Goal: Information Seeking & Learning: Understand process/instructions

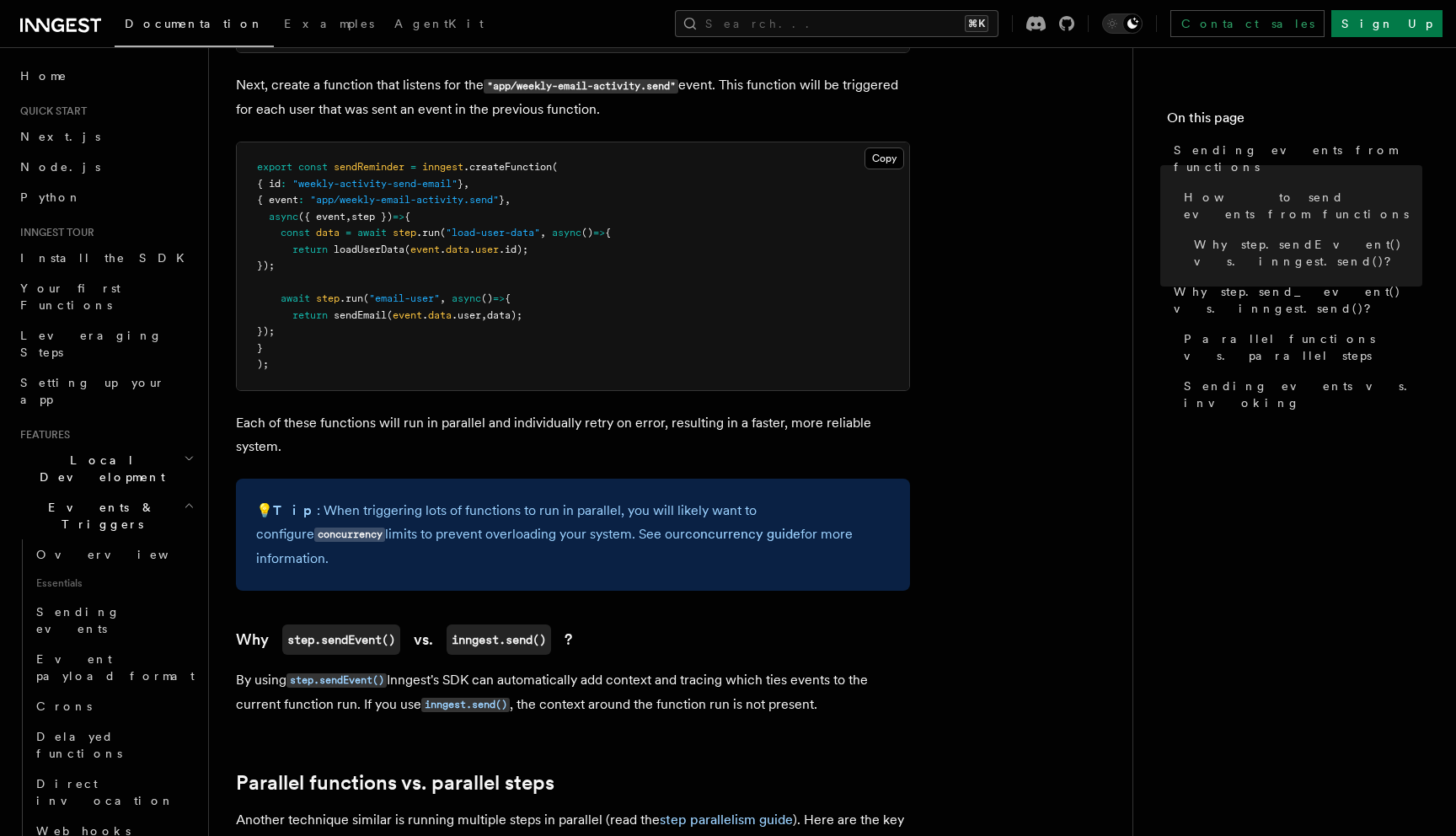
scroll to position [1334, 0]
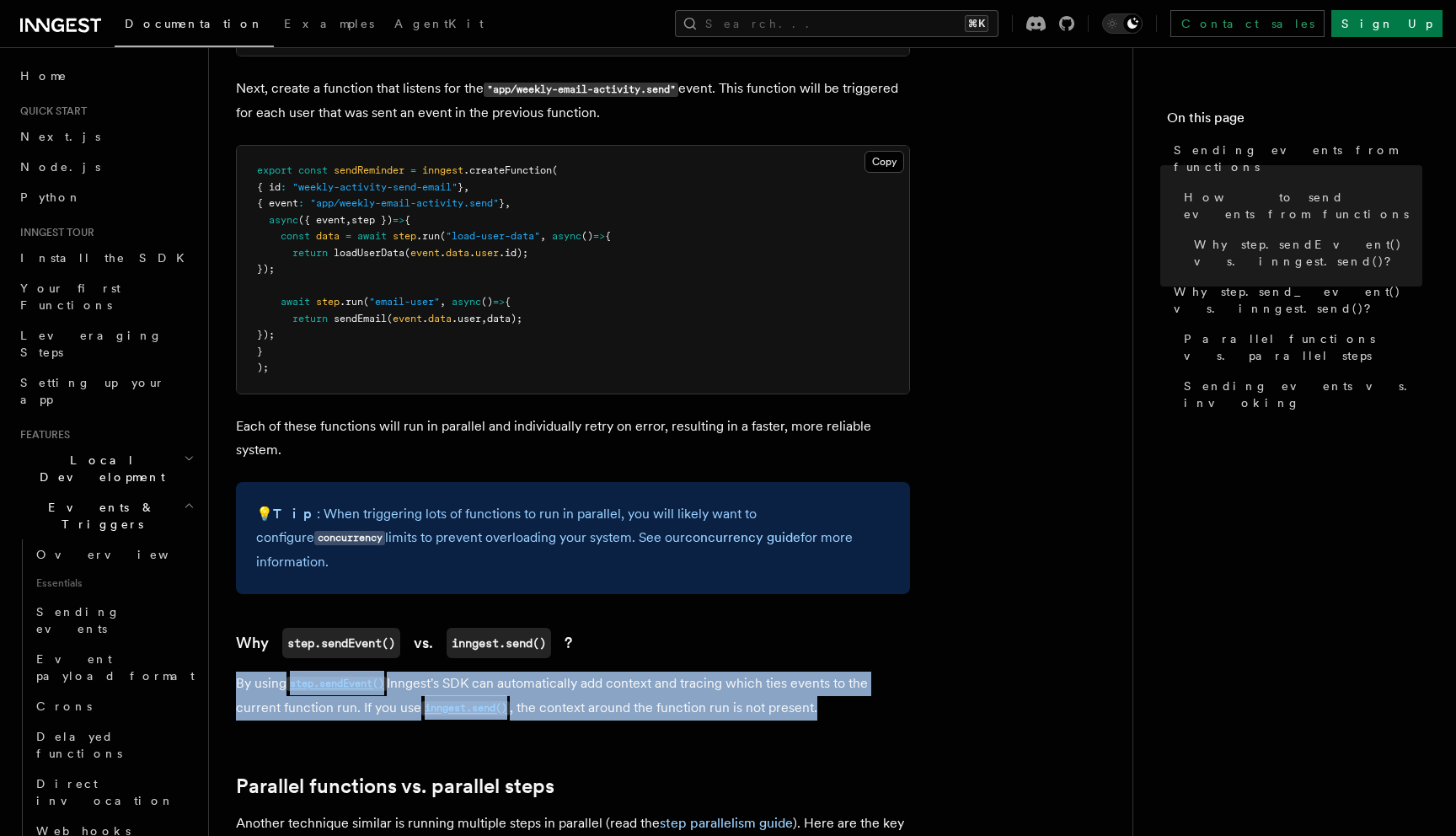
drag, startPoint x: 837, startPoint y: 691, endPoint x: 233, endPoint y: 655, distance: 605.1
click at [233, 655] on div "Features Events & Triggers Sending events from functions In some workflows or p…" at bounding box center [698, 195] width 978 height 3057
copy p "By using step.sendEvent() Inngest's SDK can automatically add context and traci…"
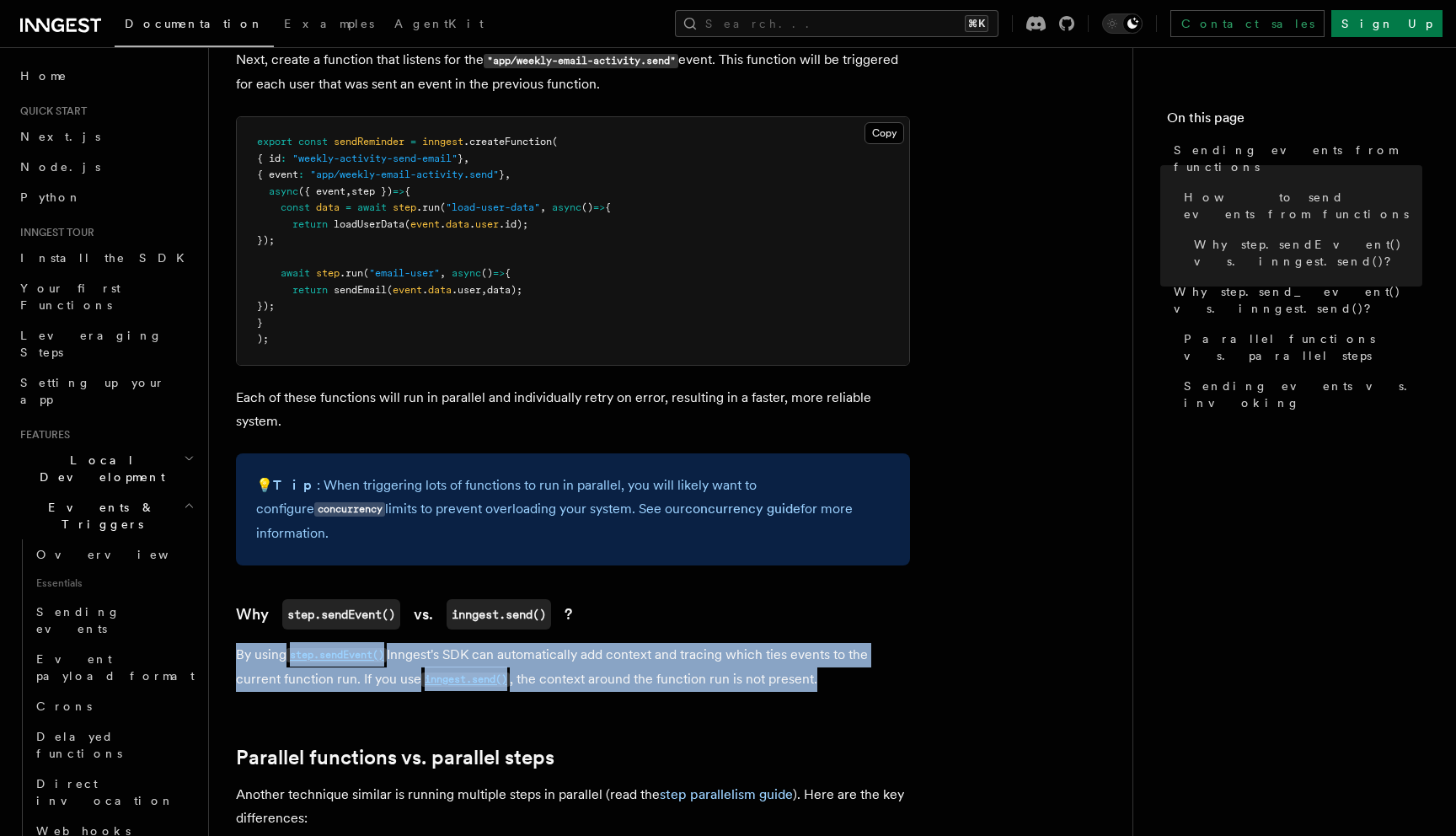
scroll to position [1422, 0]
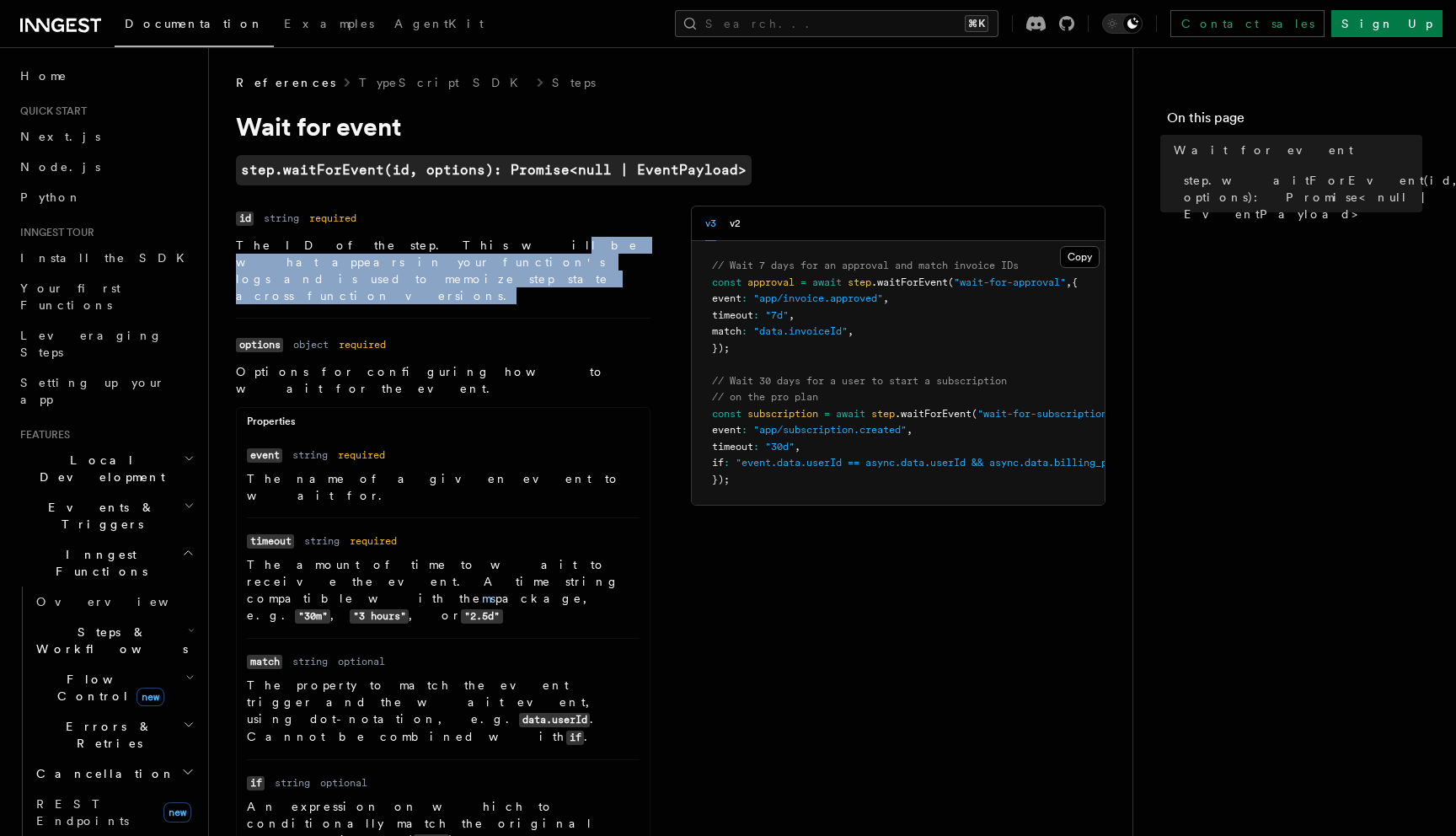
drag, startPoint x: 373, startPoint y: 242, endPoint x: 502, endPoint y: 263, distance: 130.7
click at [502, 263] on p "The ID of the step. This will be what appears in your function's logs and is us…" at bounding box center [443, 271] width 414 height 68
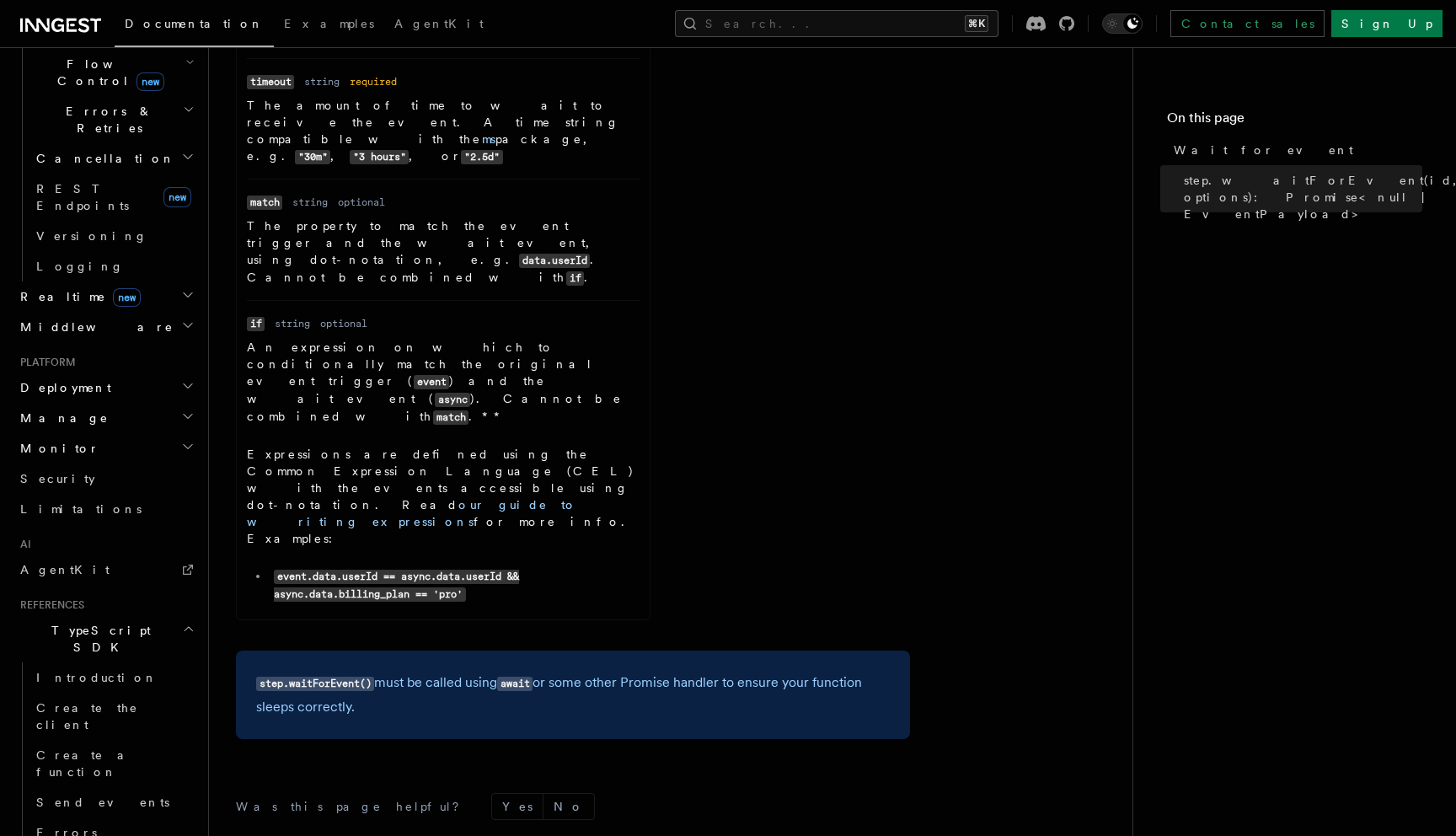
scroll to position [635, 0]
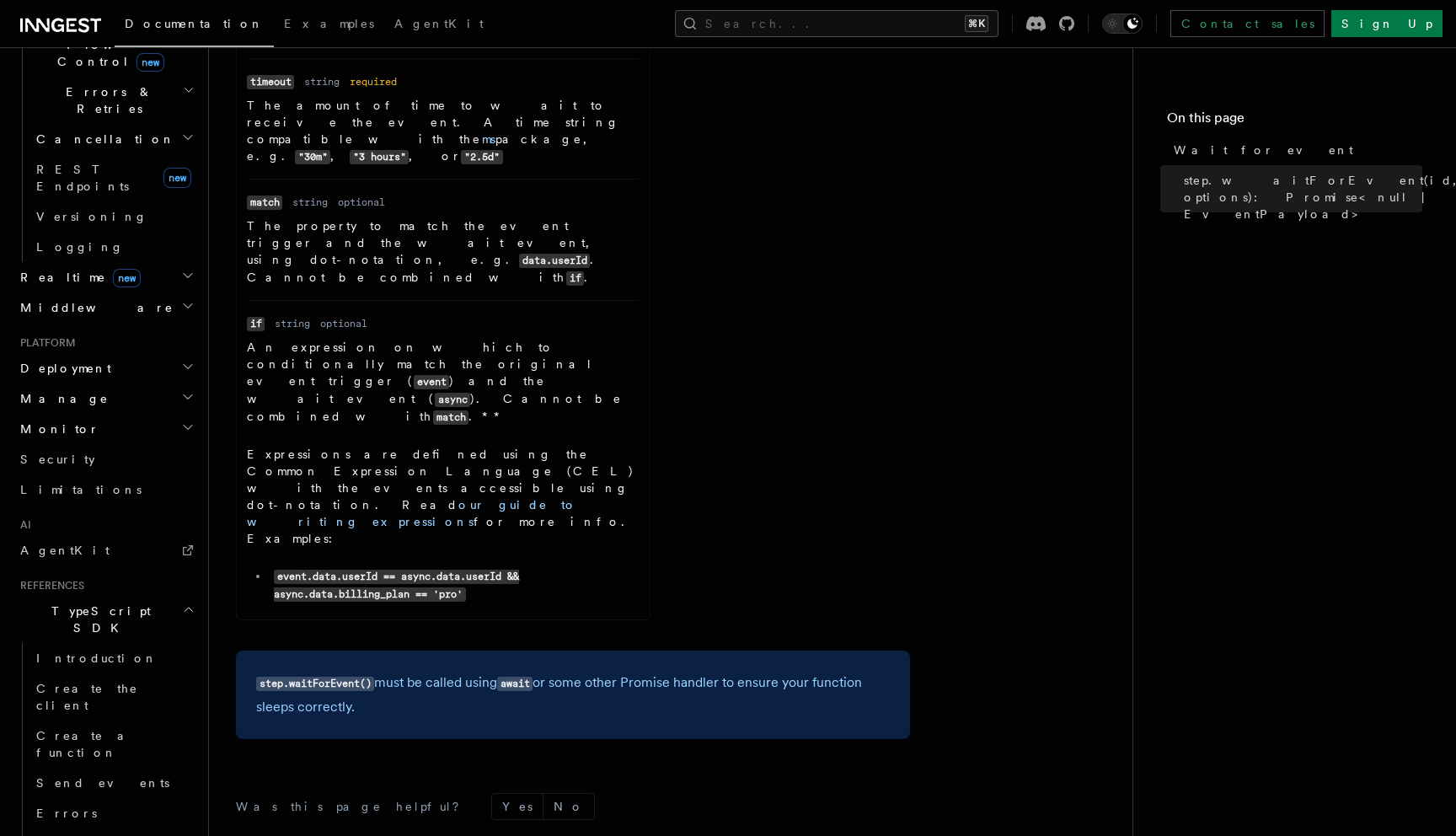
drag, startPoint x: 386, startPoint y: 469, endPoint x: 410, endPoint y: 452, distance: 29.4
click at [403, 671] on p "step.waitForEvent() must be called using await or some other Promise handler to…" at bounding box center [573, 695] width 634 height 48
click at [460, 379] on div "Properties Name event Type string Required required Description The name of a g…" at bounding box center [443, 285] width 414 height 673
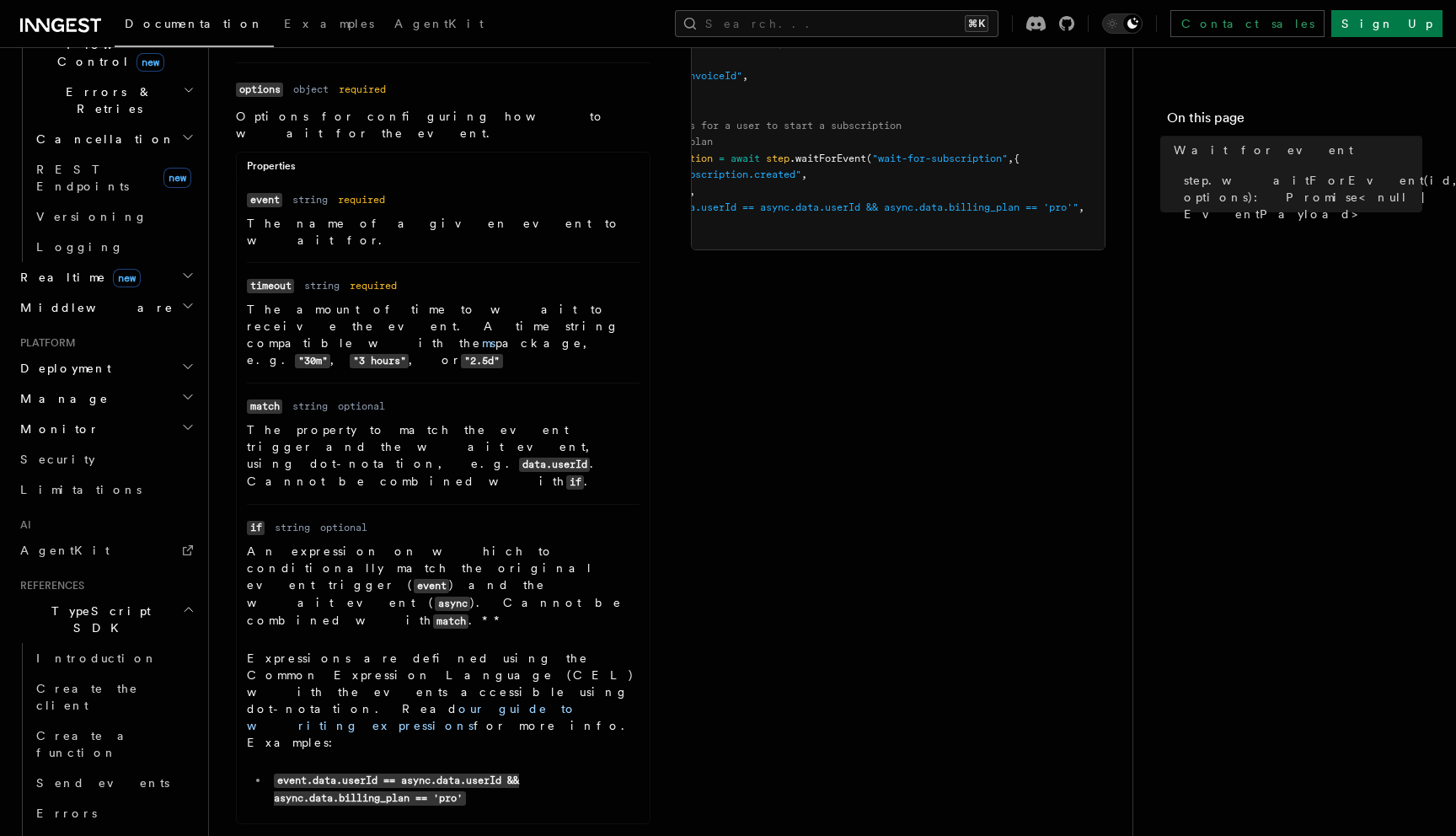
scroll to position [308, 0]
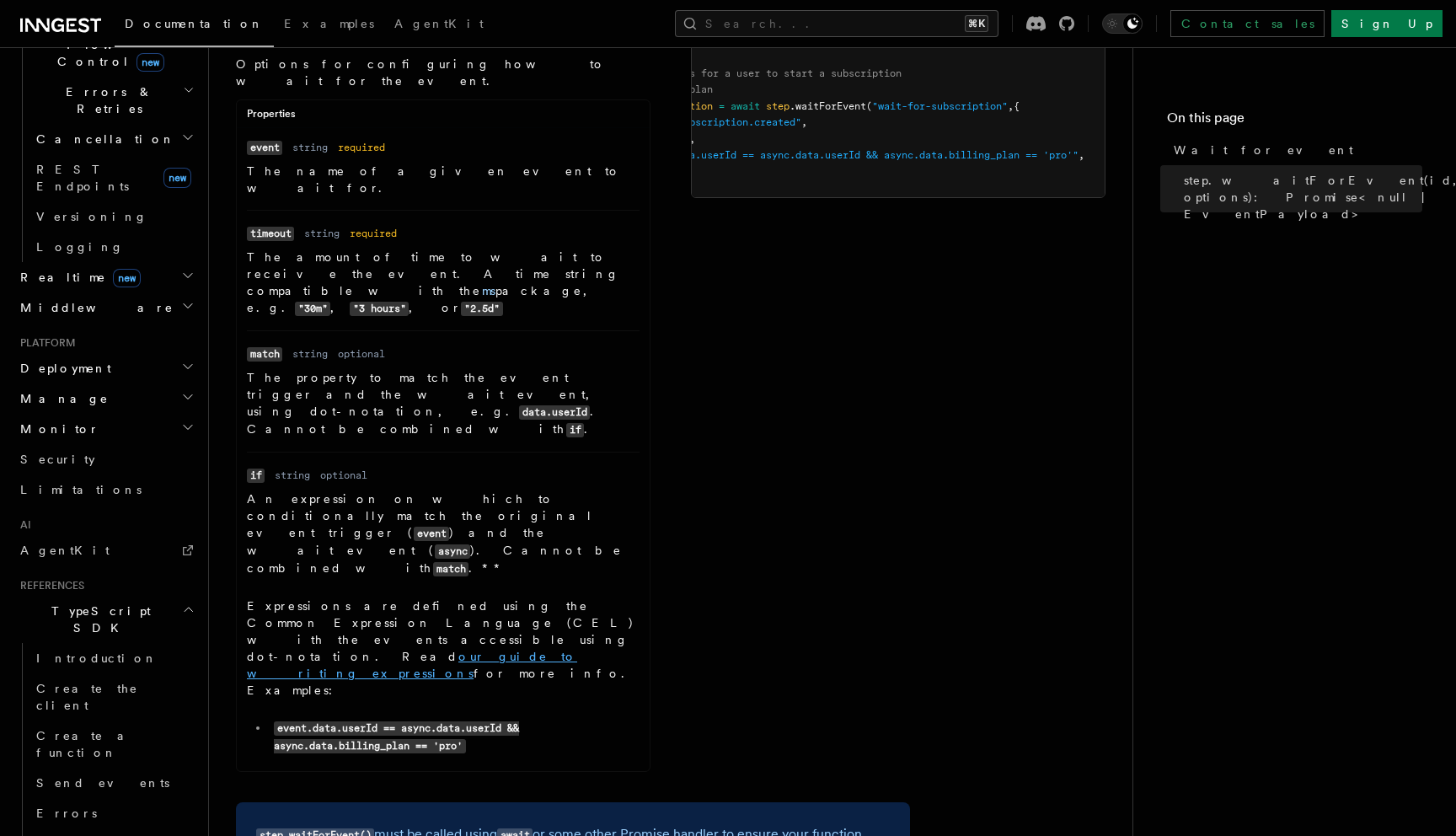
click at [548, 650] on link "our guide to writing expressions" at bounding box center [411, 665] width 330 height 31
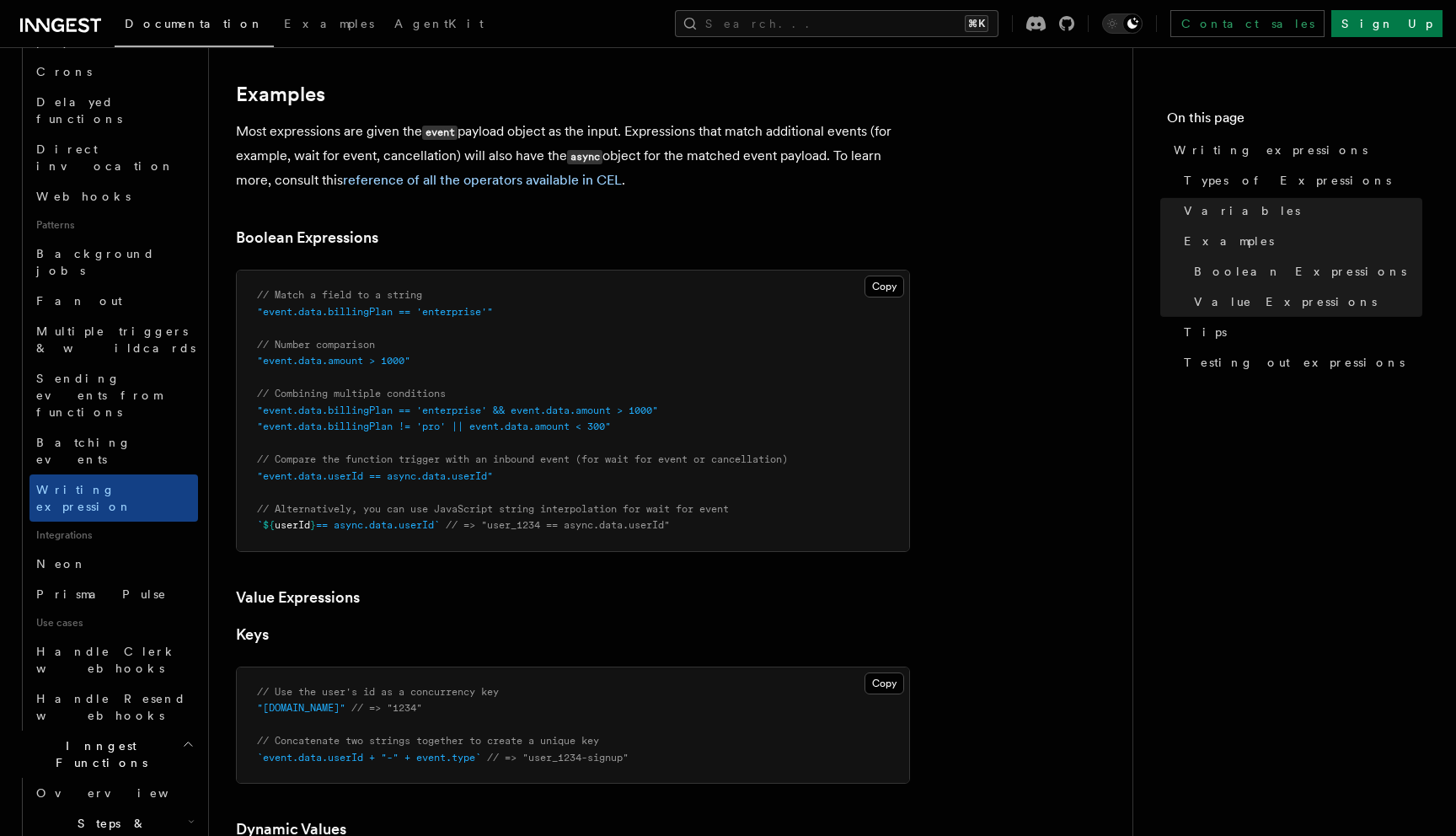
scroll to position [732, 0]
